Goal: Information Seeking & Learning: Find specific fact

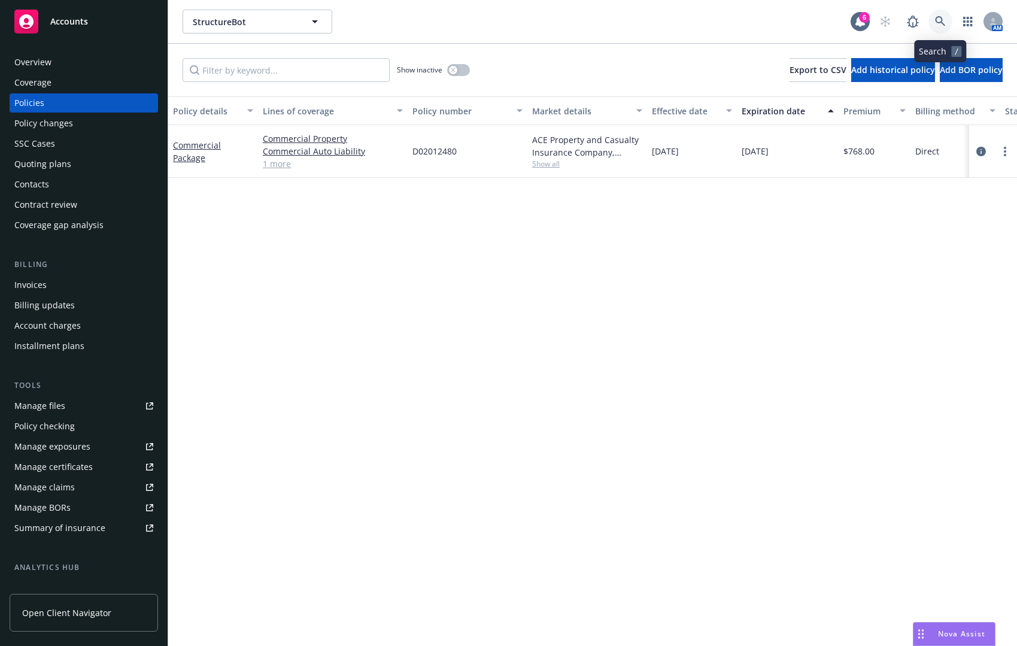
click at [931, 20] on link at bounding box center [941, 22] width 24 height 24
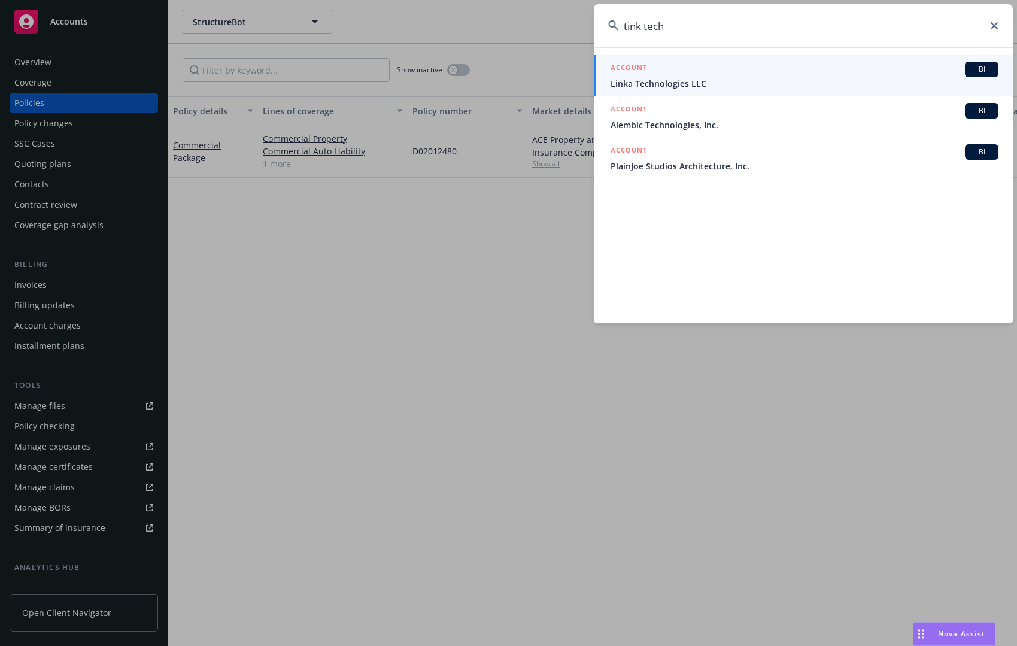
click at [898, 29] on input "tink tech" at bounding box center [803, 25] width 419 height 43
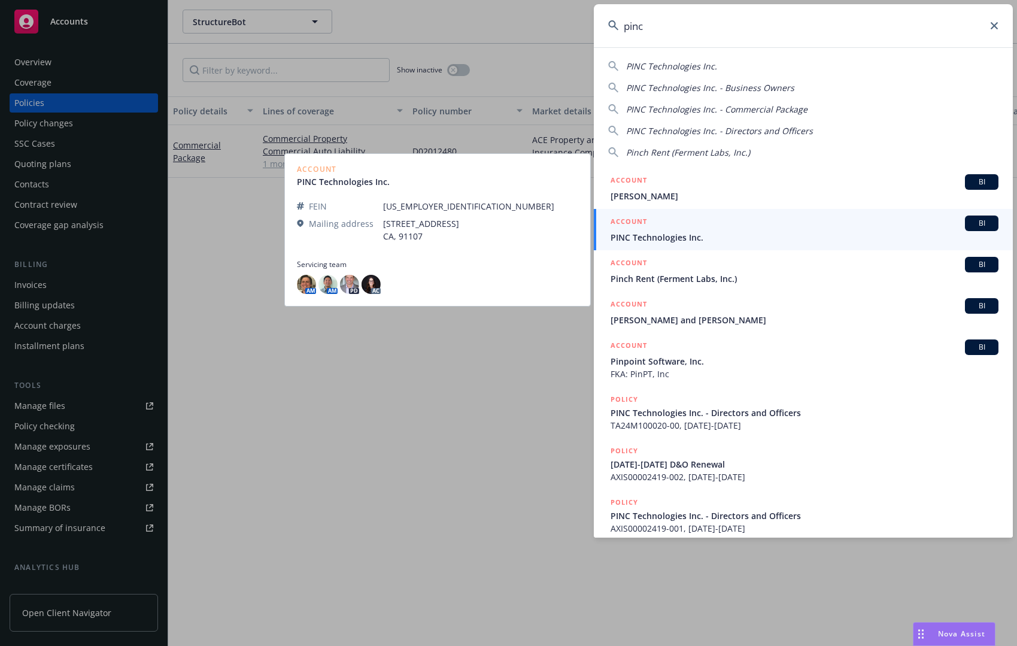
type input "pinc"
click at [695, 226] on div "ACCOUNT BI" at bounding box center [805, 224] width 388 height 16
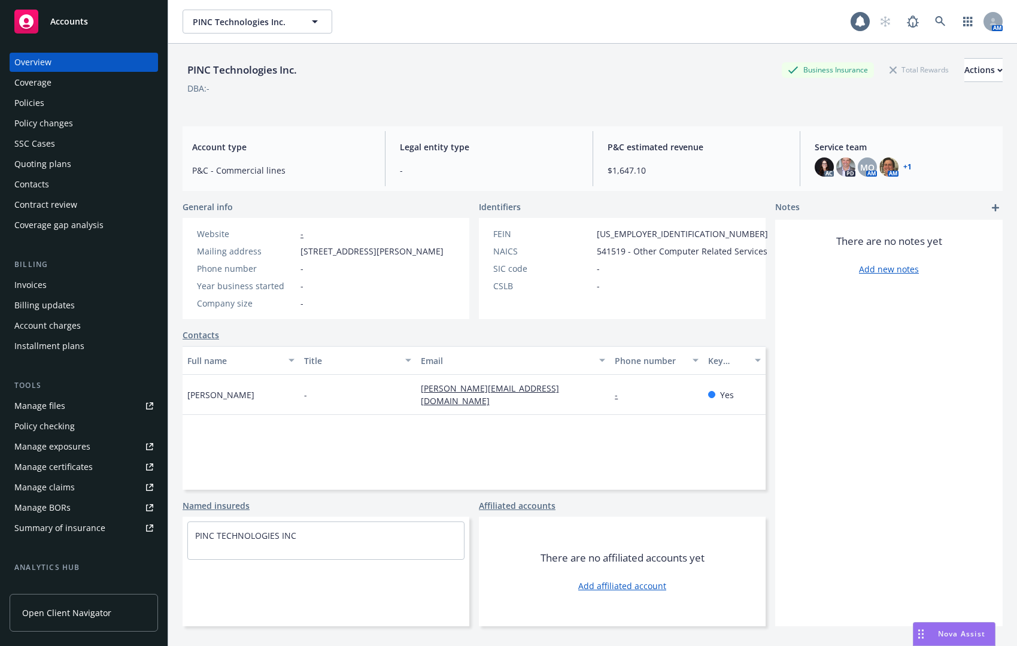
click at [90, 98] on div "Policies" at bounding box center [83, 102] width 139 height 19
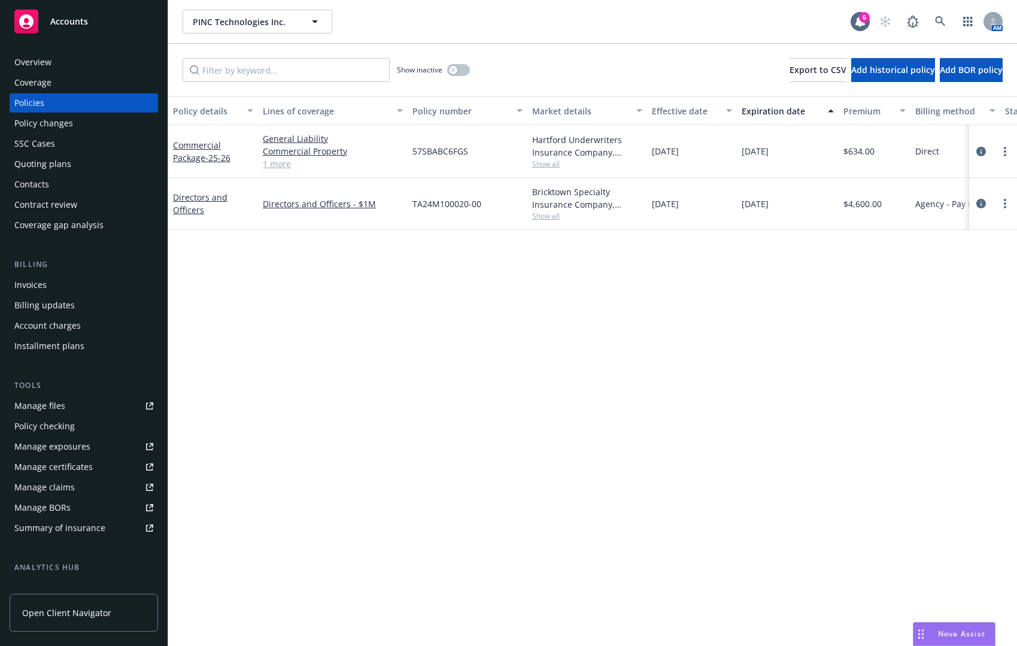
click at [846, 289] on div "Policy details Lines of coverage Policy number Market details Effective date Ex…" at bounding box center [592, 371] width 849 height 550
click at [982, 151] on icon "circleInformation" at bounding box center [982, 152] width 10 height 10
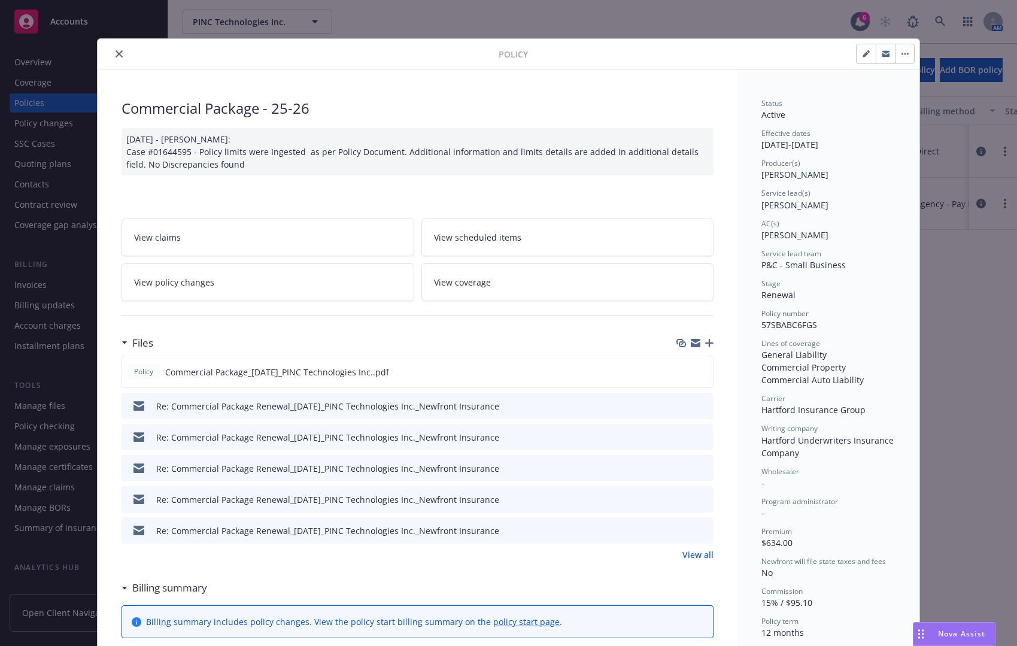
click at [116, 49] on button "close" at bounding box center [119, 54] width 14 height 14
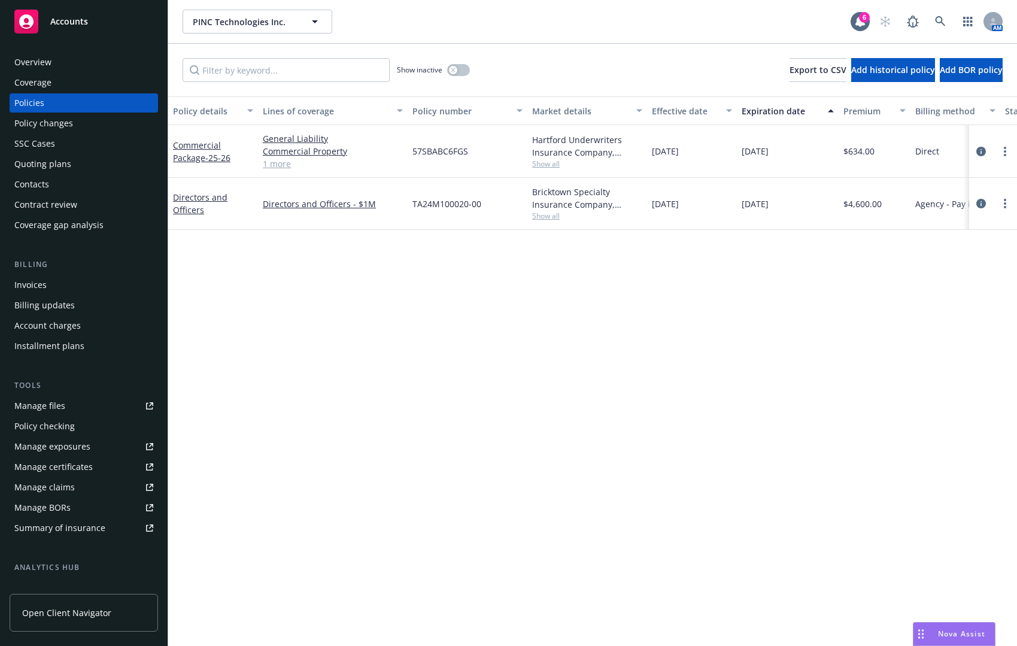
drag, startPoint x: 866, startPoint y: 335, endPoint x: 854, endPoint y: 320, distance: 19.2
click at [866, 335] on div "Policy details Lines of coverage Policy number Market details Effective date Ex…" at bounding box center [592, 371] width 849 height 550
